Goal: Answer question/provide support: Share knowledge or assist other users

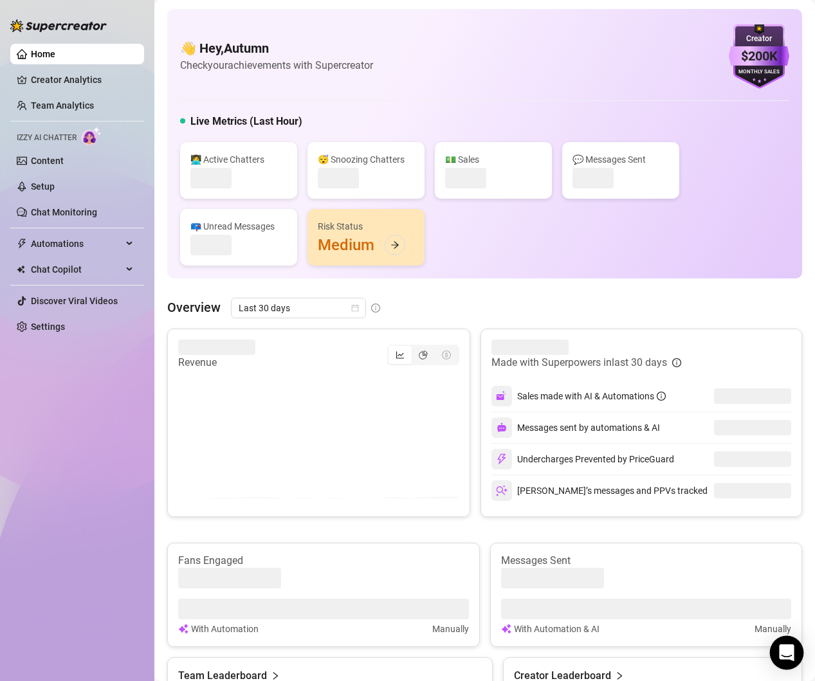
click at [785, 646] on icon "Open Intercom Messenger" at bounding box center [786, 652] width 15 height 17
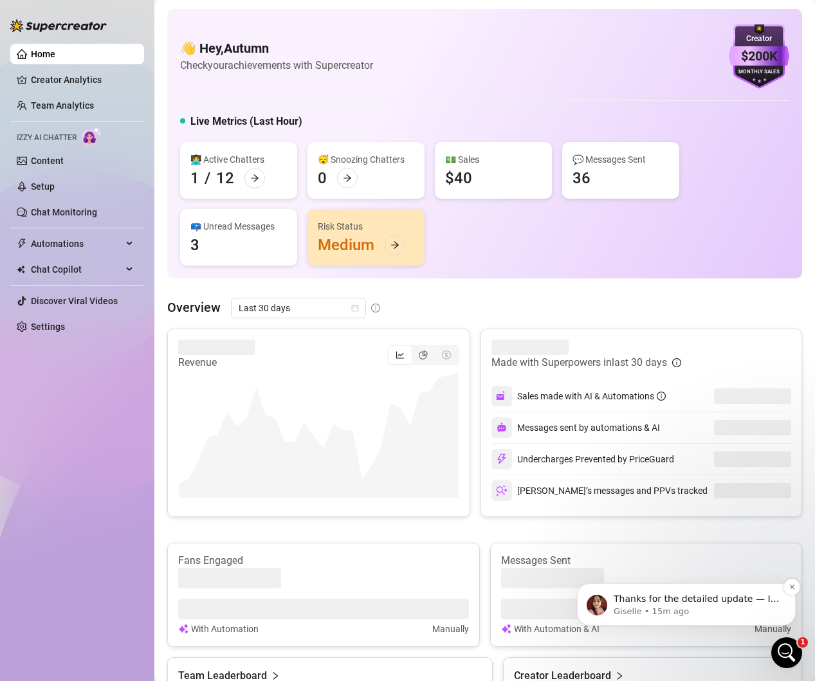
click at [680, 613] on p "Giselle • 15m ago" at bounding box center [696, 612] width 166 height 12
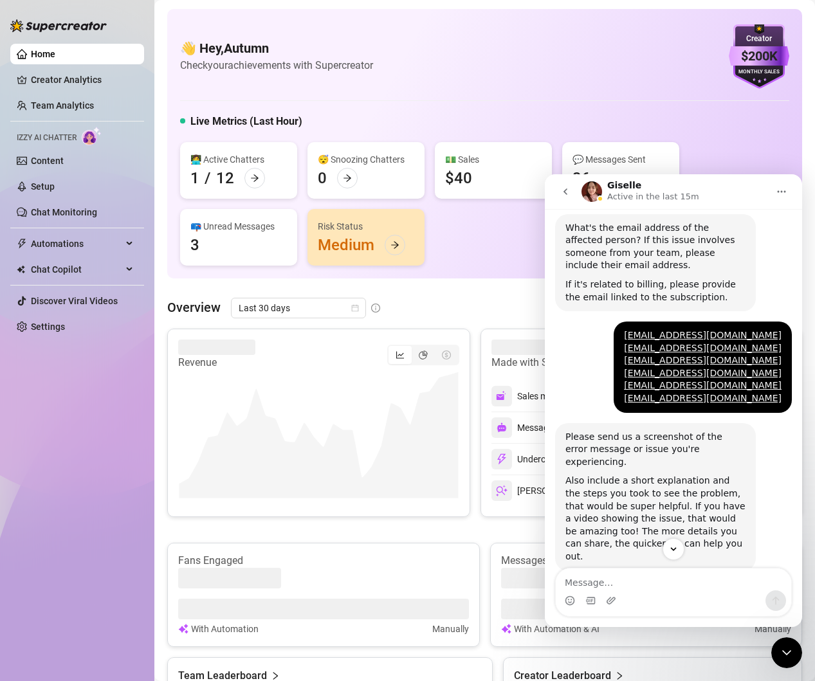
scroll to position [322, 0]
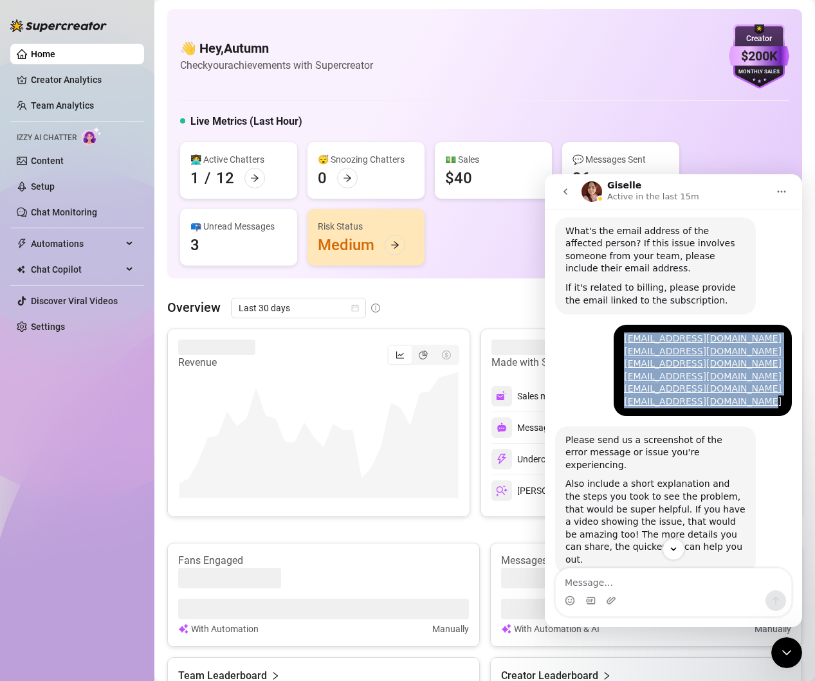
drag, startPoint x: 628, startPoint y: 402, endPoint x: 770, endPoint y: 407, distance: 142.9
click at [754, 407] on div "[EMAIL_ADDRESS][DOMAIN_NAME] [EMAIL_ADDRESS][DOMAIN_NAME] [EMAIL_ADDRESS][DOMAI…" at bounding box center [702, 370] width 178 height 91
click at [770, 407] on div "[EMAIL_ADDRESS][DOMAIN_NAME] [EMAIL_ADDRESS][DOMAIN_NAME] [EMAIL_ADDRESS][DOMAI…" at bounding box center [703, 370] width 158 height 76
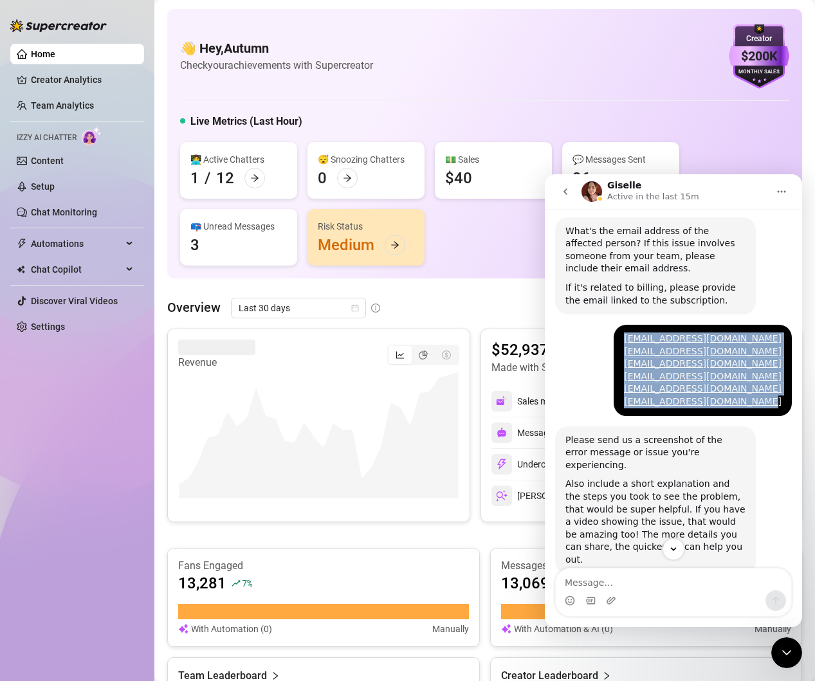
drag, startPoint x: 756, startPoint y: 404, endPoint x: 628, endPoint y: 404, distance: 127.3
click at [628, 404] on div "[EMAIL_ADDRESS][DOMAIN_NAME] [EMAIL_ADDRESS][DOMAIN_NAME] [EMAIL_ADDRESS][DOMAI…" at bounding box center [702, 370] width 178 height 91
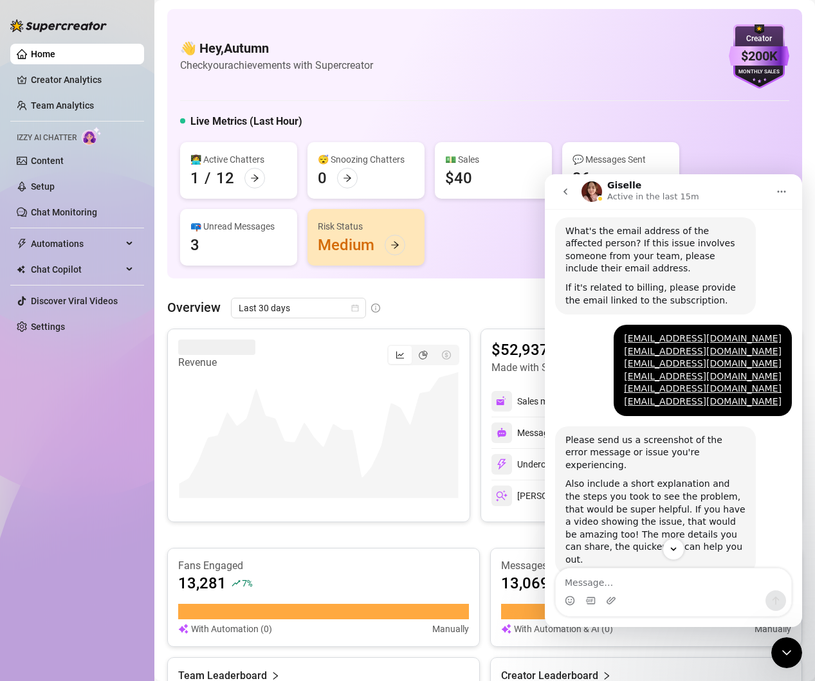
click at [620, 388] on div "[EMAIL_ADDRESS][DOMAIN_NAME] [EMAIL_ADDRESS][DOMAIN_NAME] [EMAIL_ADDRESS][DOMAI…" at bounding box center [702, 370] width 178 height 91
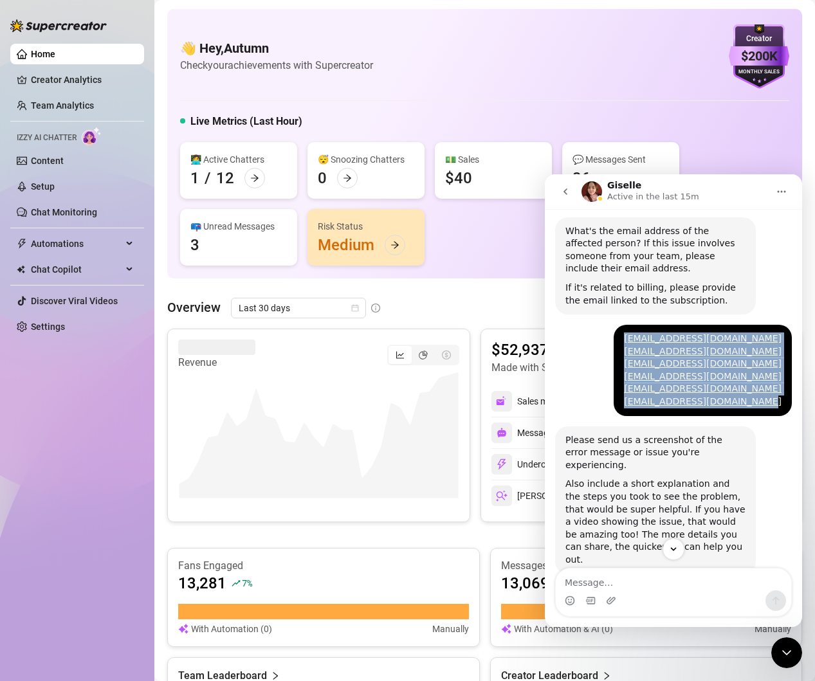
drag, startPoint x: 626, startPoint y: 404, endPoint x: 773, endPoint y: 406, distance: 146.6
click at [773, 406] on div "[EMAIL_ADDRESS][DOMAIN_NAME] [EMAIL_ADDRESS][DOMAIN_NAME] [EMAIL_ADDRESS][DOMAI…" at bounding box center [702, 370] width 178 height 91
copy div "[EMAIL_ADDRESS][DOMAIN_NAME] [EMAIL_ADDRESS][DOMAIN_NAME] [EMAIL_ADDRESS][DOMAI…"
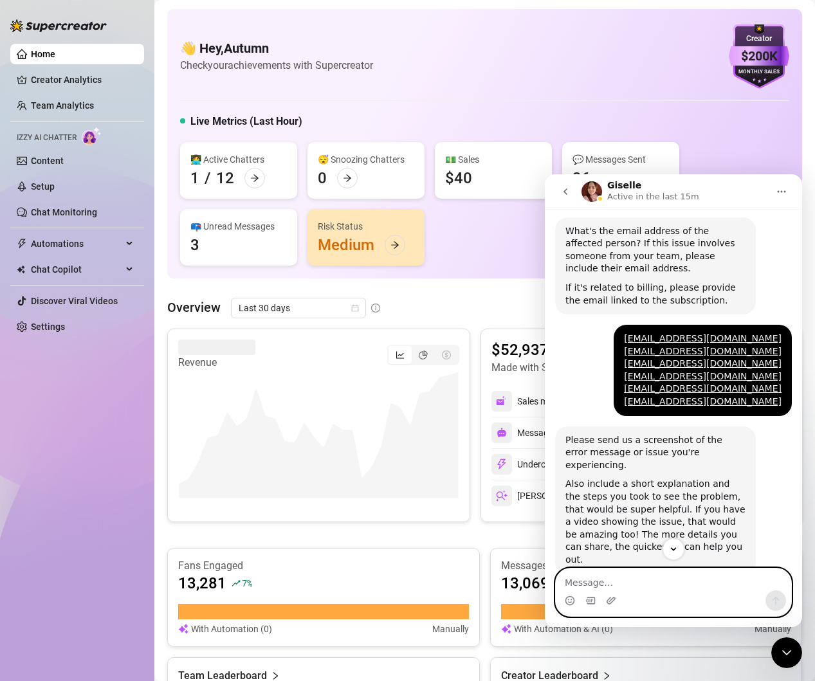
click at [601, 577] on textarea "Message…" at bounding box center [673, 579] width 235 height 22
paste textarea "[EMAIL_ADDRESS][DOMAIN_NAME] [EMAIL_ADDRESS][DOMAIN_NAME] [EMAIL_ADDRESS][DOMAI…"
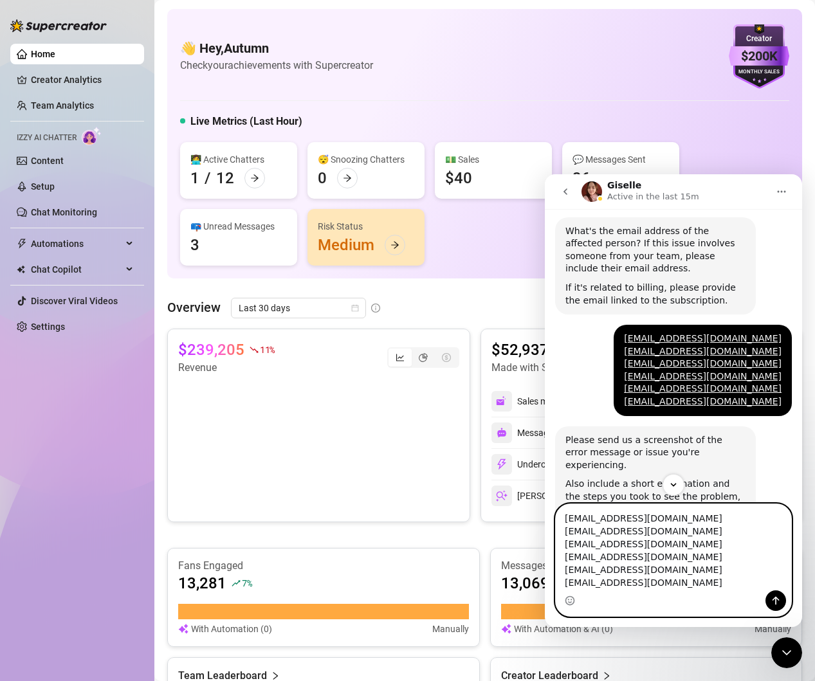
drag, startPoint x: 698, startPoint y: 556, endPoint x: 559, endPoint y: 516, distance: 143.7
click at [559, 516] on textarea "[EMAIL_ADDRESS][DOMAIN_NAME] [EMAIL_ADDRESS][DOMAIN_NAME] [EMAIL_ADDRESS][DOMAI…" at bounding box center [673, 547] width 235 height 86
click at [696, 540] on textarea "[EMAIL_ADDRESS][DOMAIN_NAME] [EMAIL_ADDRESS][DOMAIN_NAME] [EMAIL_ADDRESS][DOMAI…" at bounding box center [673, 547] width 235 height 86
drag, startPoint x: 686, startPoint y: 540, endPoint x: 538, endPoint y: 506, distance: 151.2
click html "Giselle Active in the last 15m Ask us anything, or share your feedback :) Hey, …"
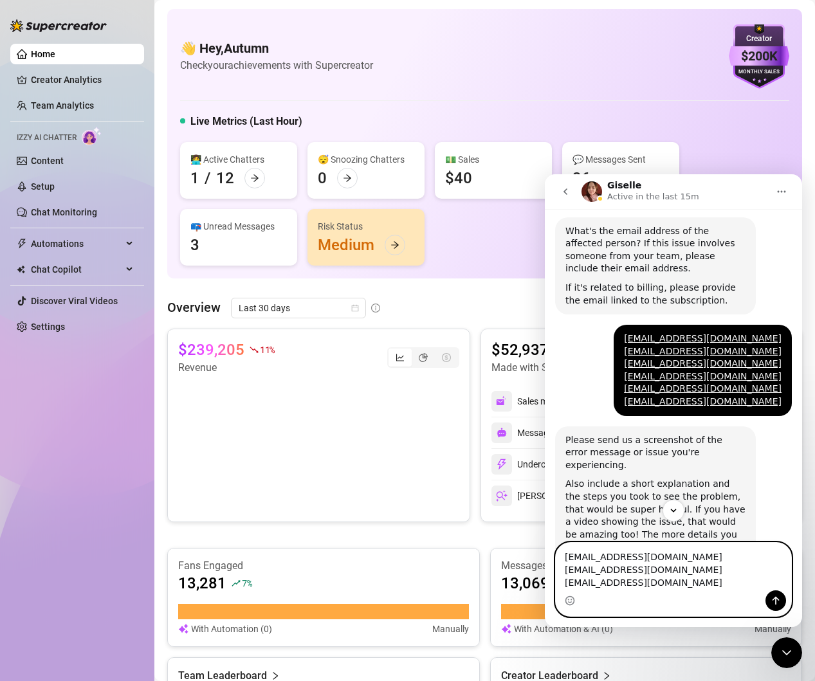
drag, startPoint x: 706, startPoint y: 558, endPoint x: 547, endPoint y: 551, distance: 159.6
click at [547, 551] on div "[EMAIL_ADDRESS][DOMAIN_NAME] [EMAIL_ADDRESS][DOMAIN_NAME] [EMAIL_ADDRESS][DOMAI…" at bounding box center [673, 579] width 257 height 75
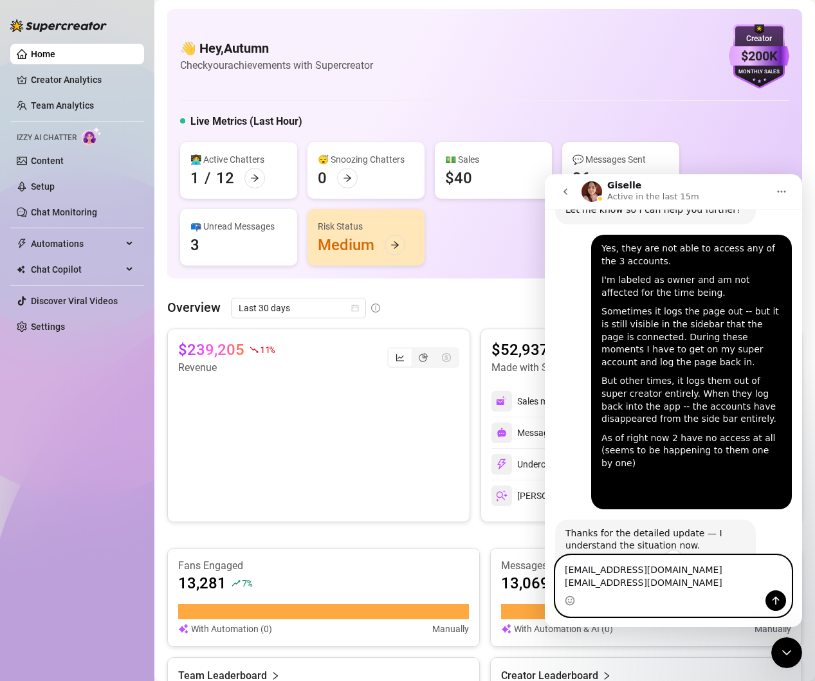
scroll to position [1281, 0]
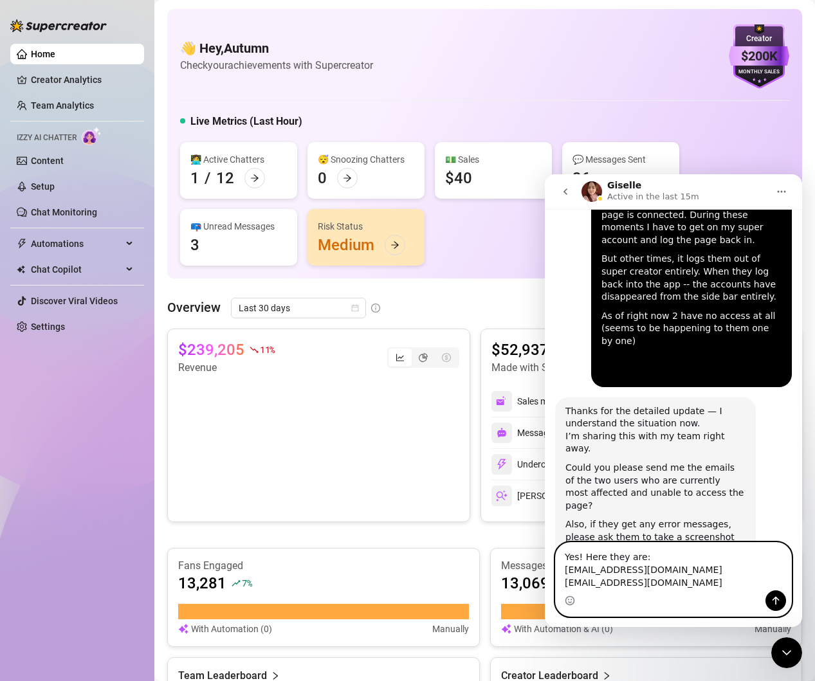
click at [711, 588] on textarea "Yes! Here they are: [EMAIL_ADDRESS][DOMAIN_NAME] [EMAIL_ADDRESS][DOMAIN_NAME]" at bounding box center [673, 567] width 235 height 48
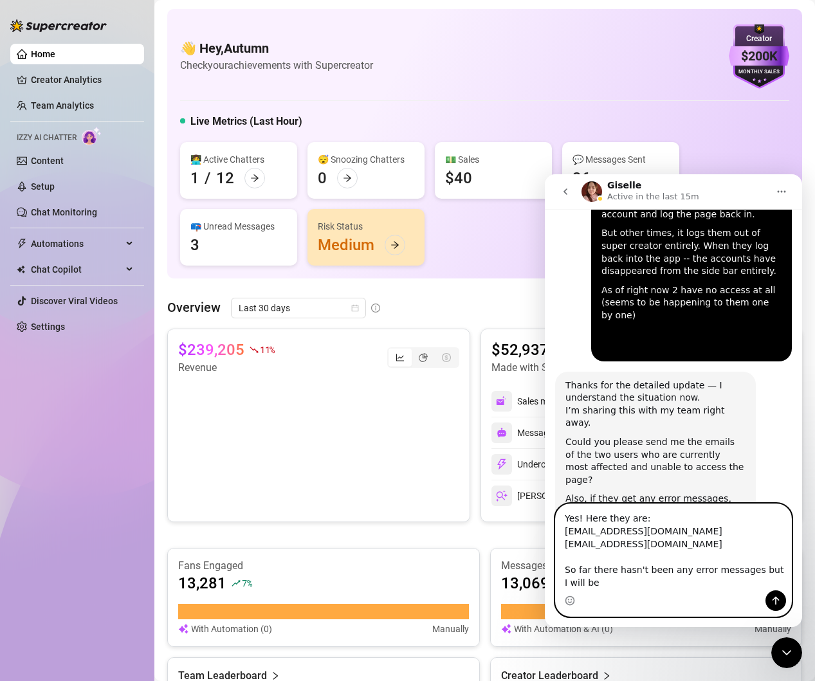
scroll to position [1320, 0]
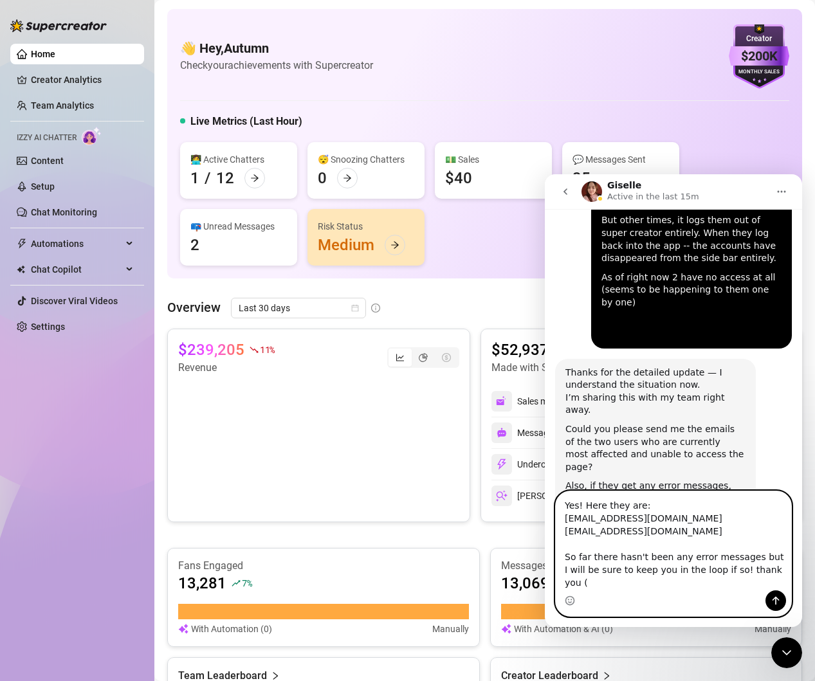
type textarea "Yes! Here they are: [EMAIL_ADDRESS][DOMAIN_NAME] [EMAIL_ADDRESS][DOMAIN_NAME] S…"
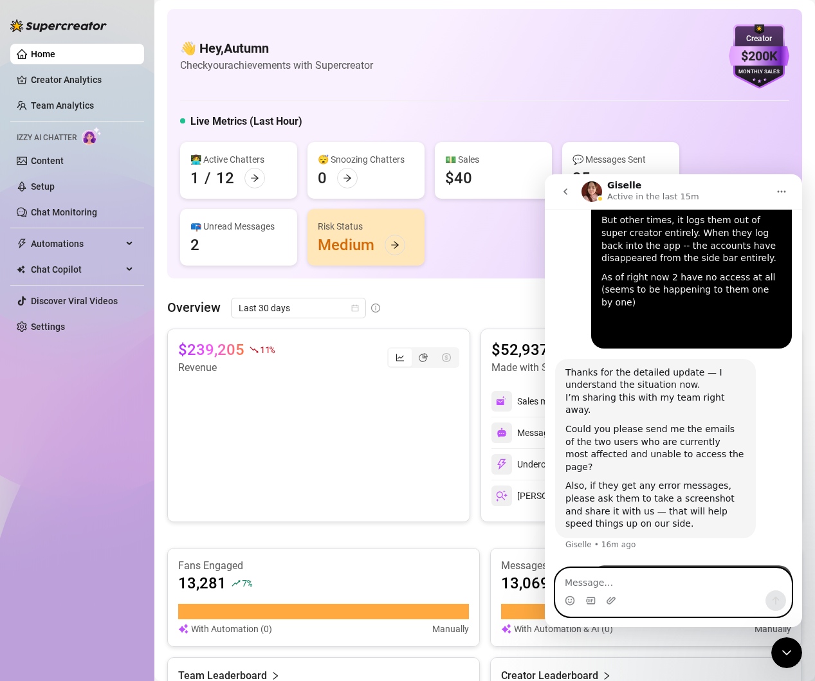
scroll to position [1363, 0]
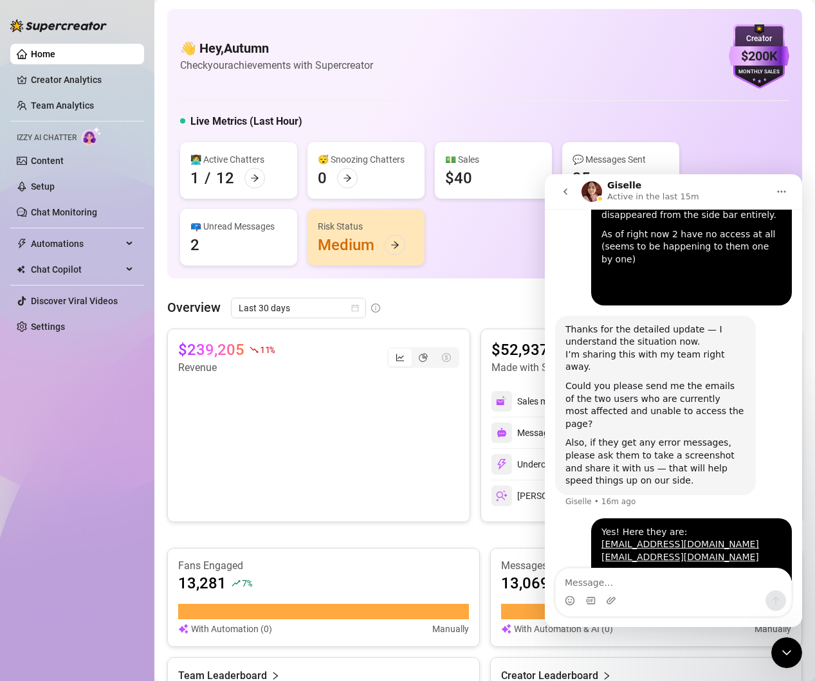
click at [775, 341] on div "Thanks for the detailed update — I understand the situation now. I’m sharing th…" at bounding box center [673, 417] width 237 height 203
